Goal: Task Accomplishment & Management: Manage account settings

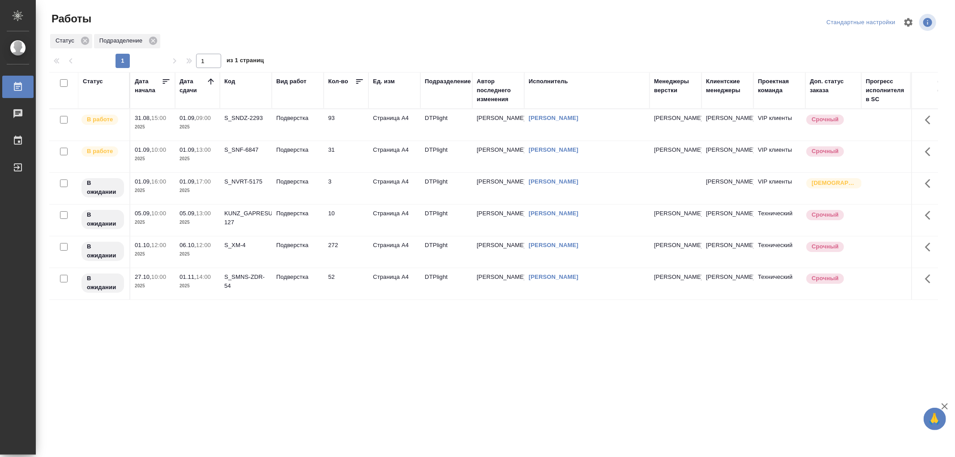
click at [305, 128] on td "Подверстка" at bounding box center [298, 124] width 52 height 31
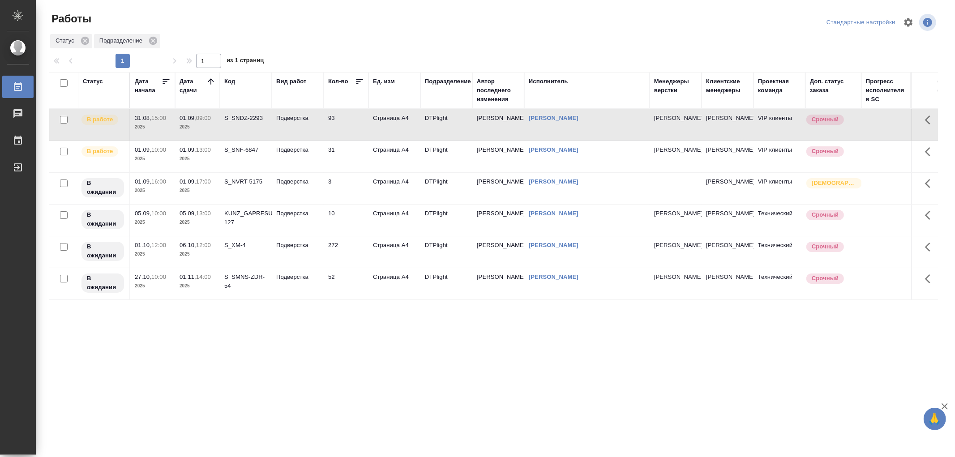
click at [305, 128] on td "Подверстка" at bounding box center [298, 124] width 52 height 31
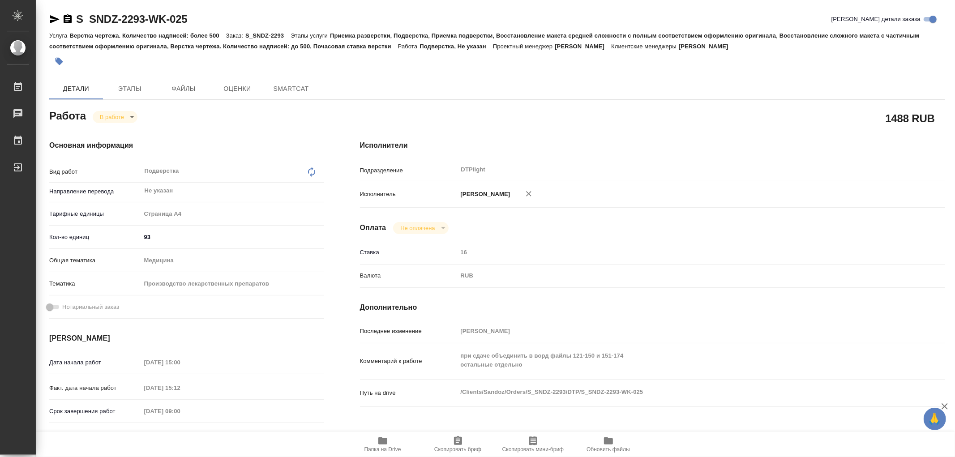
type textarea "x"
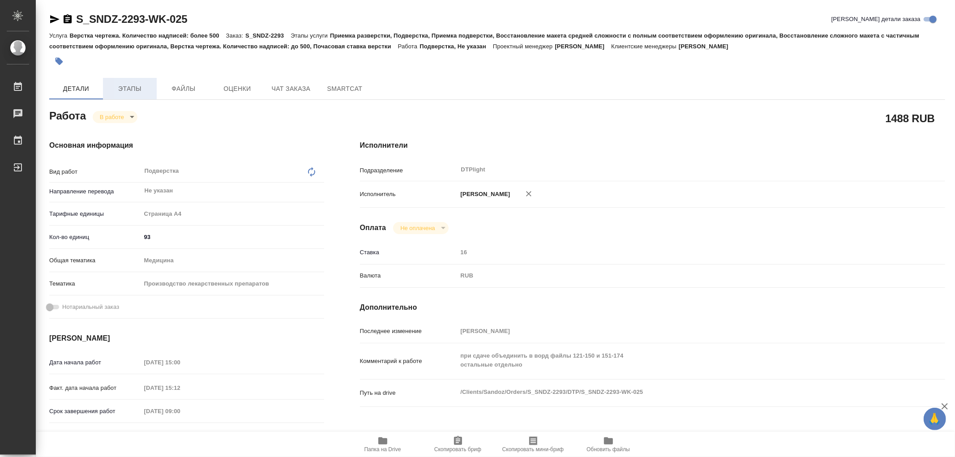
click at [125, 86] on span "Этапы" at bounding box center [129, 88] width 43 height 11
type textarea "x"
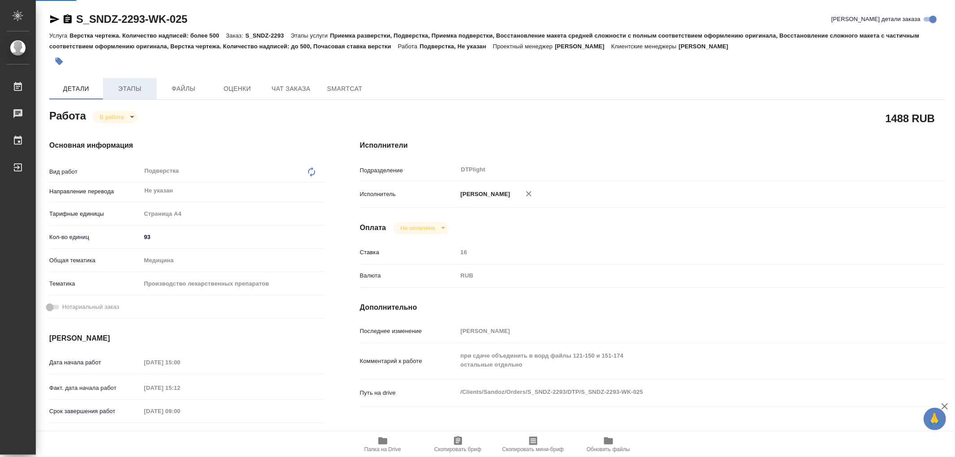
type textarea "x"
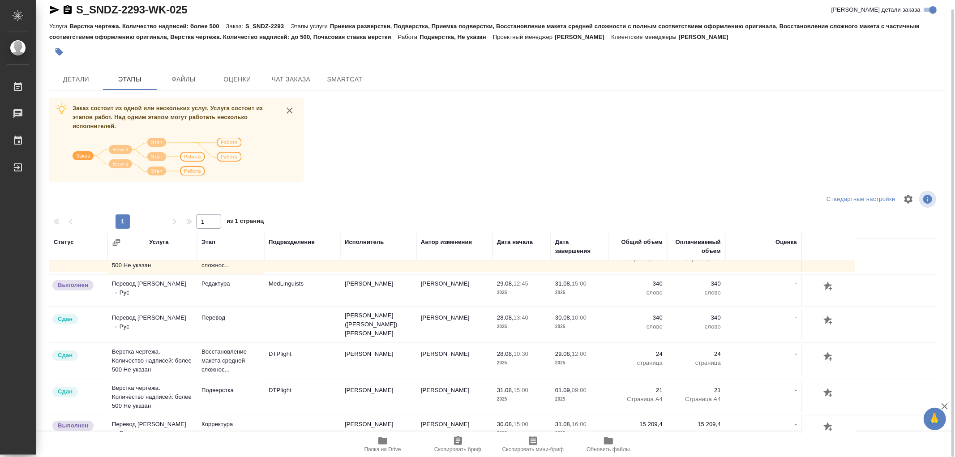
scroll to position [567, 0]
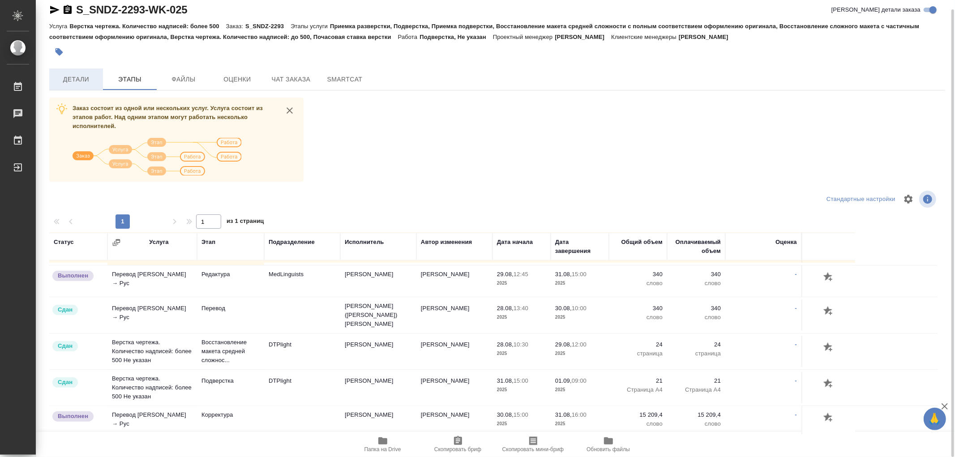
click at [67, 77] on span "Детали" at bounding box center [76, 79] width 43 height 11
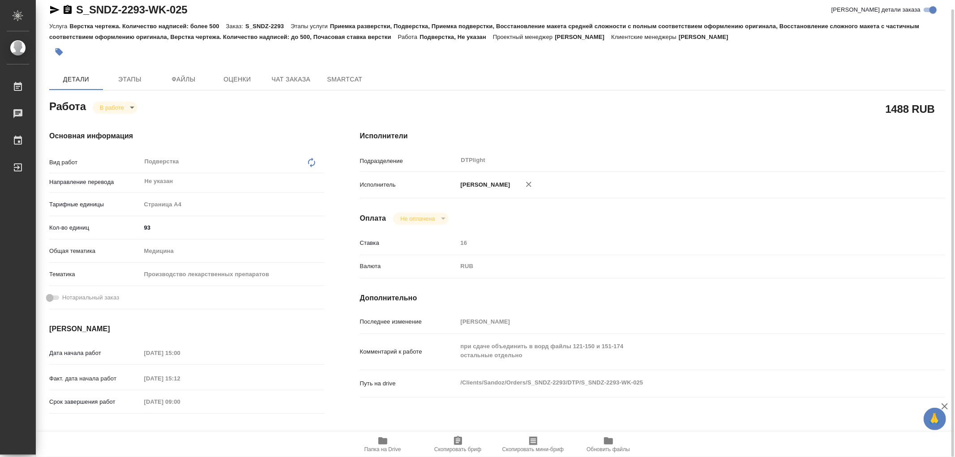
type textarea "x"
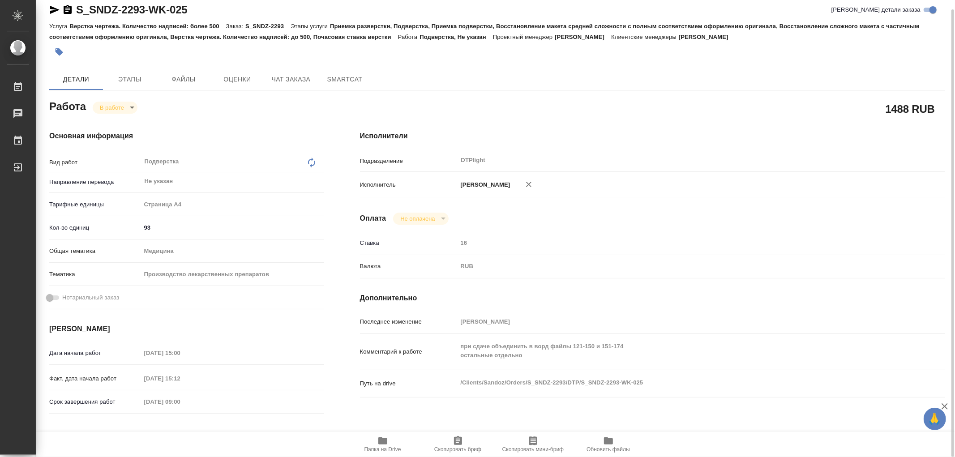
type textarea "x"
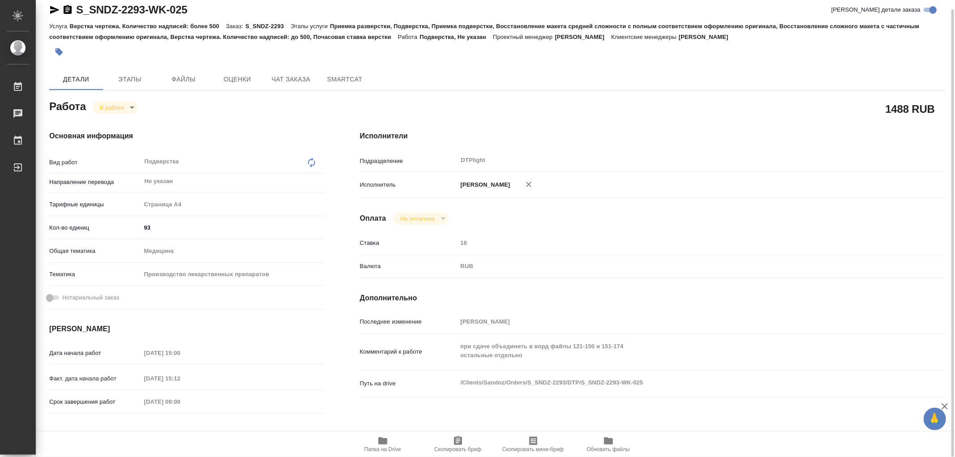
type textarea "x"
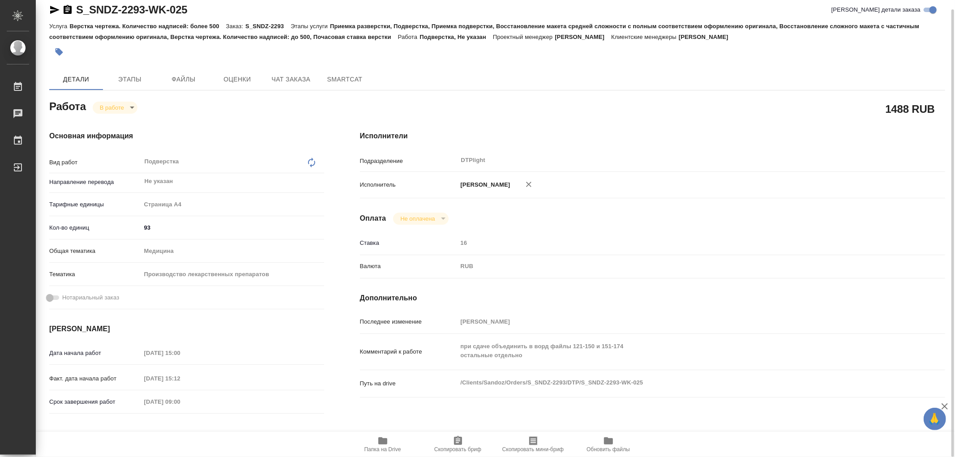
click at [378, 443] on icon "button" at bounding box center [382, 441] width 9 height 7
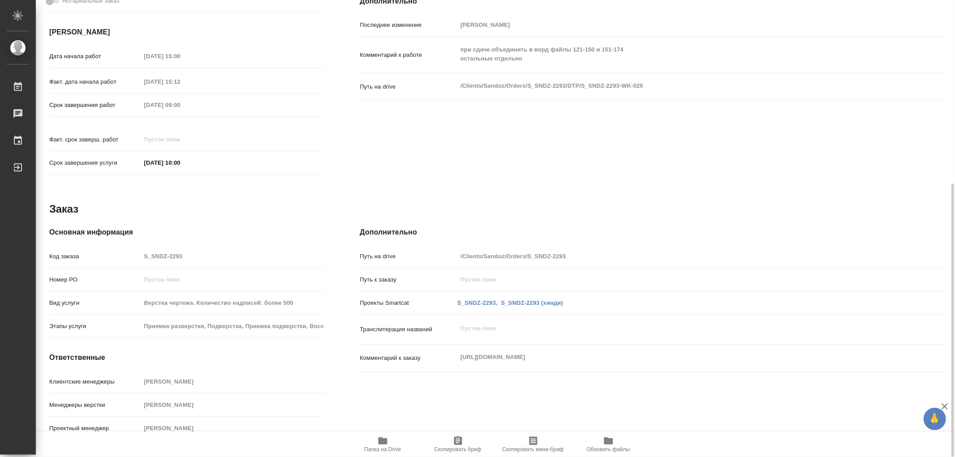
scroll to position [57, 0]
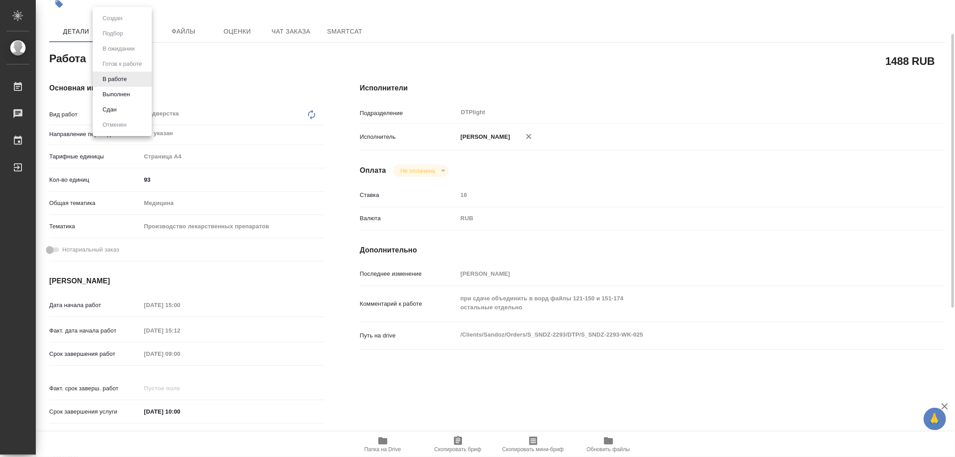
click at [129, 57] on body "🙏 .cls-1 fill:#fff; AWATERA Работы 0 Чаты График Выйти S_SNDZ-2293-WK-025 Кратк…" at bounding box center [477, 228] width 955 height 457
click at [120, 92] on button "Выполнен" at bounding box center [116, 95] width 33 height 10
type textarea "x"
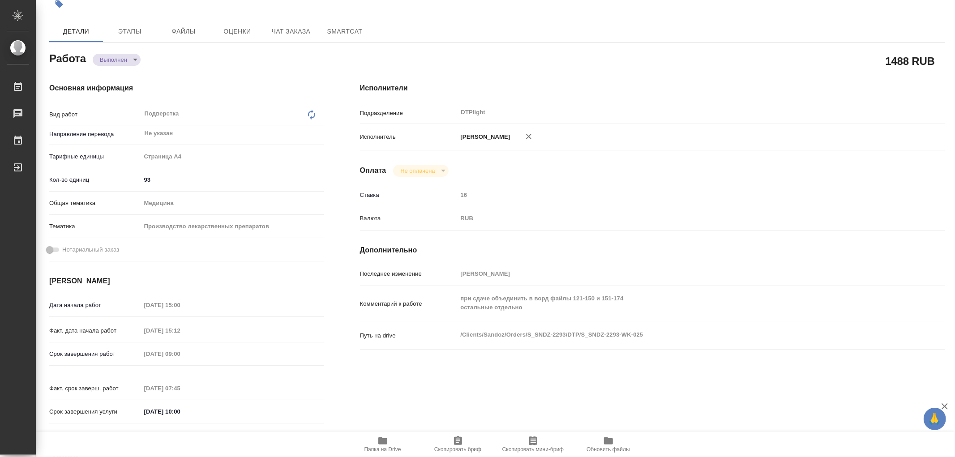
type textarea "x"
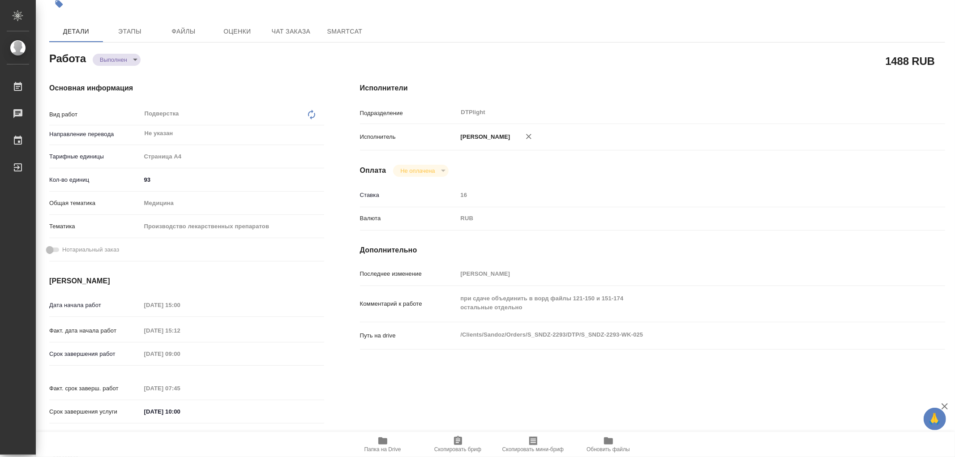
type textarea "x"
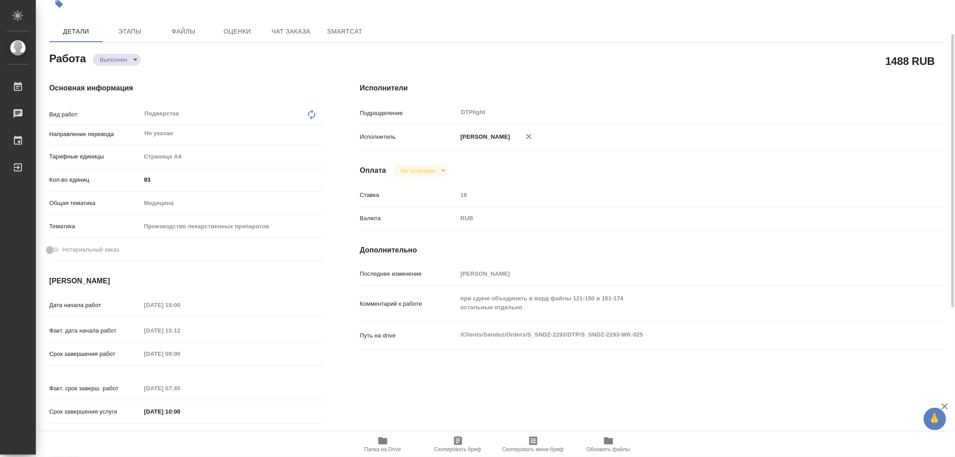
type textarea "x"
